Goal: Information Seeking & Learning: Find specific fact

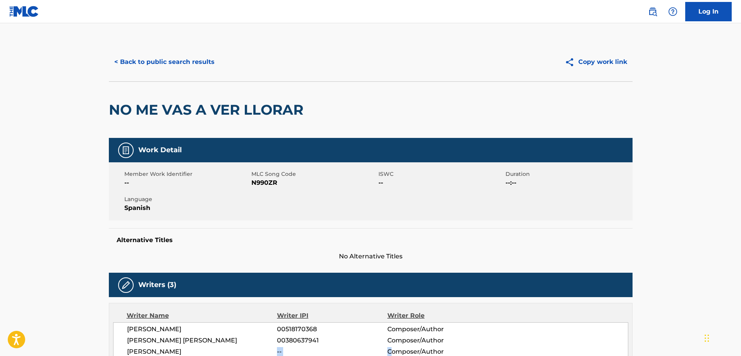
click at [167, 60] on button "< Back to public search results" at bounding box center [164, 61] width 111 height 19
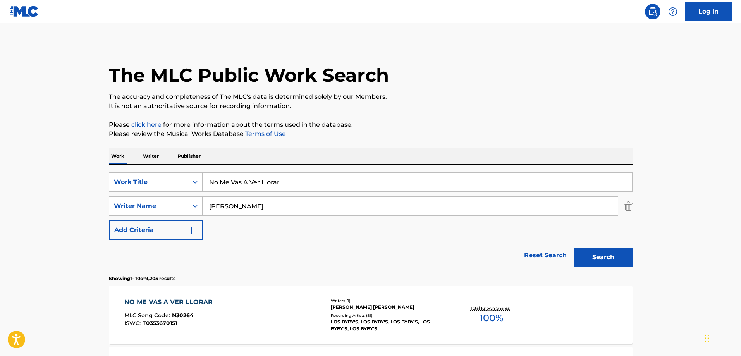
scroll to position [116, 0]
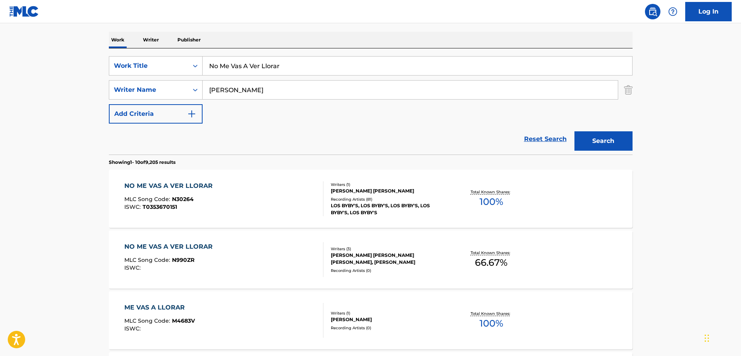
click at [249, 64] on input "No Me Vas A Ver Llorar" at bounding box center [416, 66] width 429 height 19
paste input "Y De Que Sirve"
type input "Y De Que Sirve"
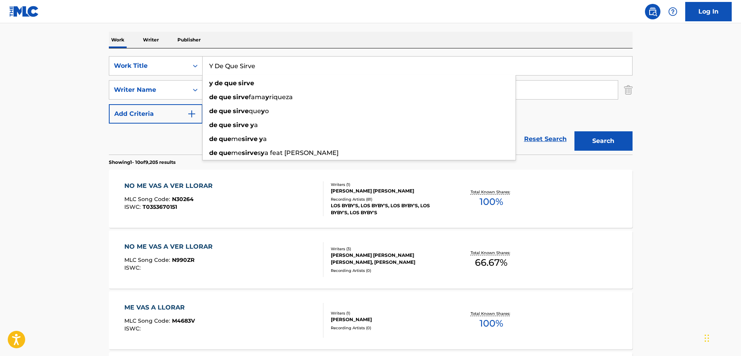
click at [51, 86] on main "The MLC Public Work Search The accuracy and completeness of The MLC's data is d…" at bounding box center [370, 362] width 741 height 911
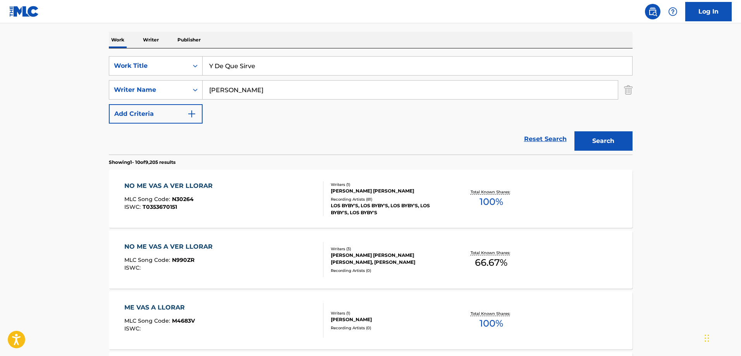
click at [246, 82] on input "[PERSON_NAME]" at bounding box center [409, 90] width 415 height 19
paste input "[PERSON_NAME]"
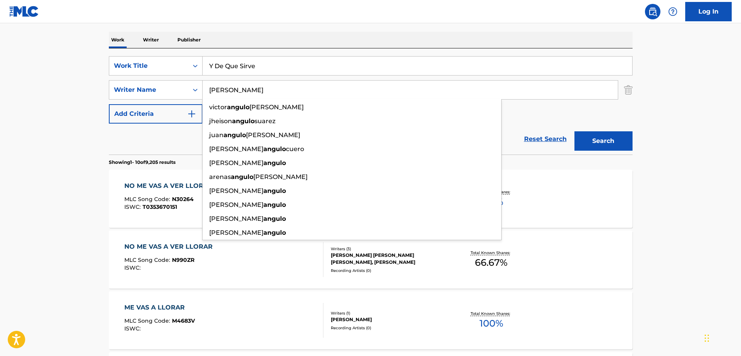
type input "[PERSON_NAME]"
click at [574, 131] on button "Search" at bounding box center [603, 140] width 58 height 19
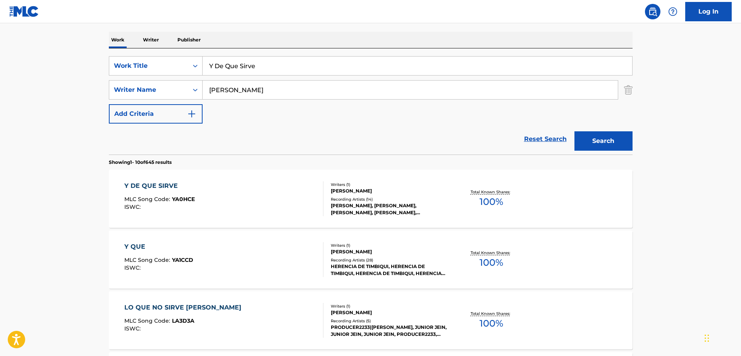
click at [230, 190] on div "Y DE QUE SIRVE MLC Song Code : YA0HCE ISWC :" at bounding box center [223, 198] width 199 height 35
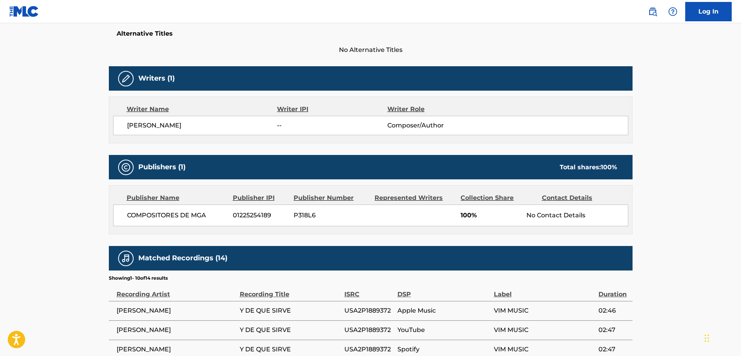
scroll to position [142, 0]
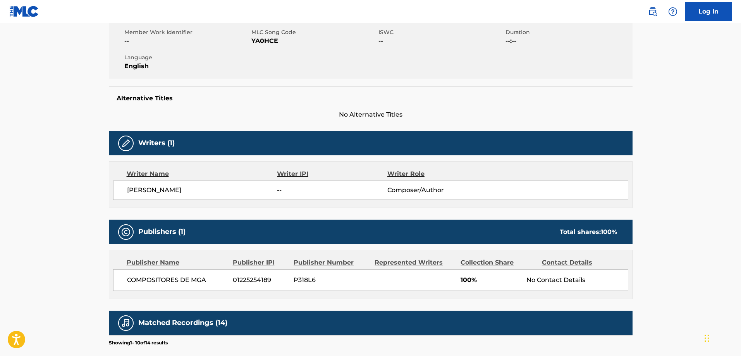
click at [253, 40] on span "YA0HCE" at bounding box center [313, 40] width 125 height 9
copy span "YA0HCE"
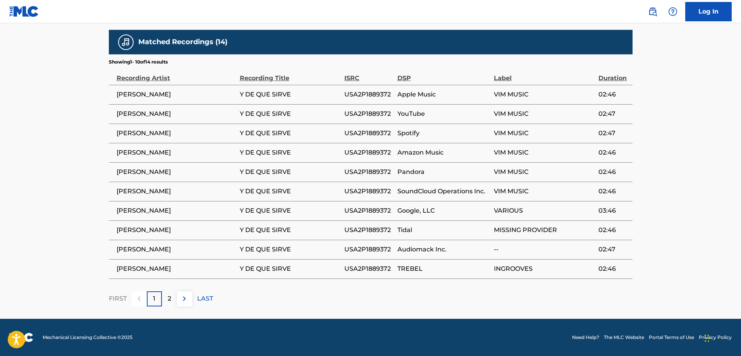
click at [173, 300] on div "2" at bounding box center [169, 298] width 15 height 15
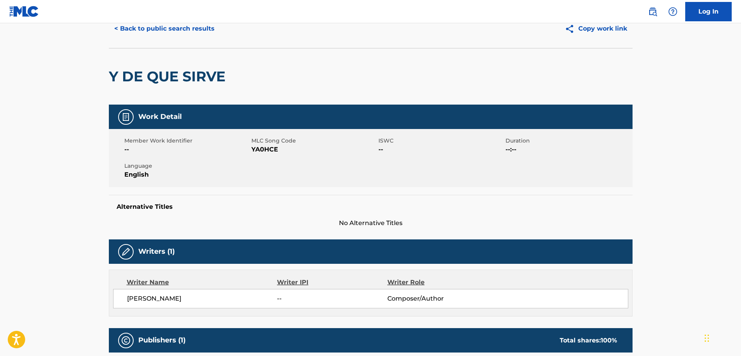
scroll to position [0, 0]
